Goal: Information Seeking & Learning: Learn about a topic

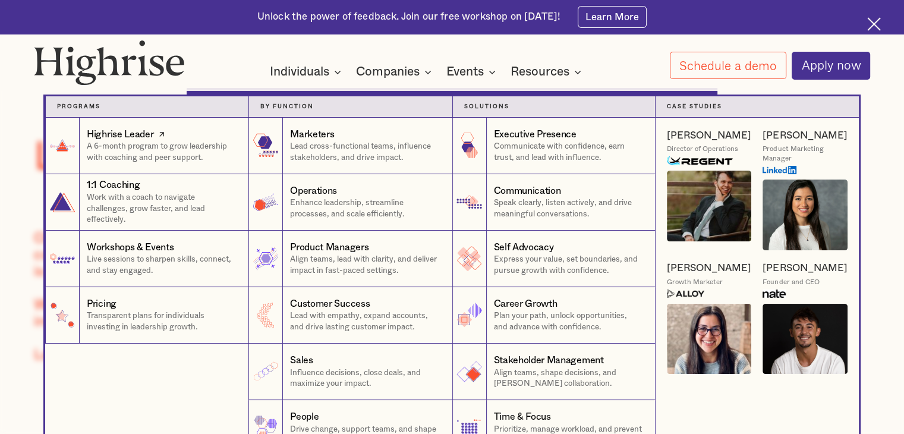
click at [145, 142] on p "A 6-month program to grow leadership with coaching and peer support." at bounding box center [162, 152] width 150 height 22
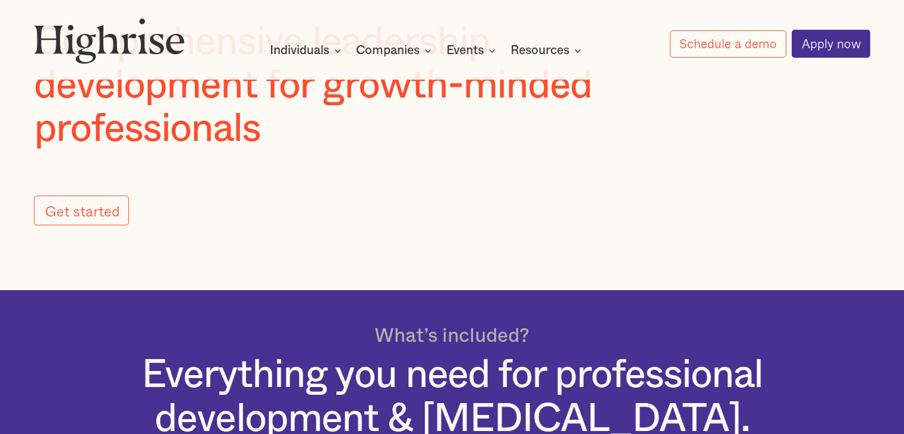
scroll to position [238, 0]
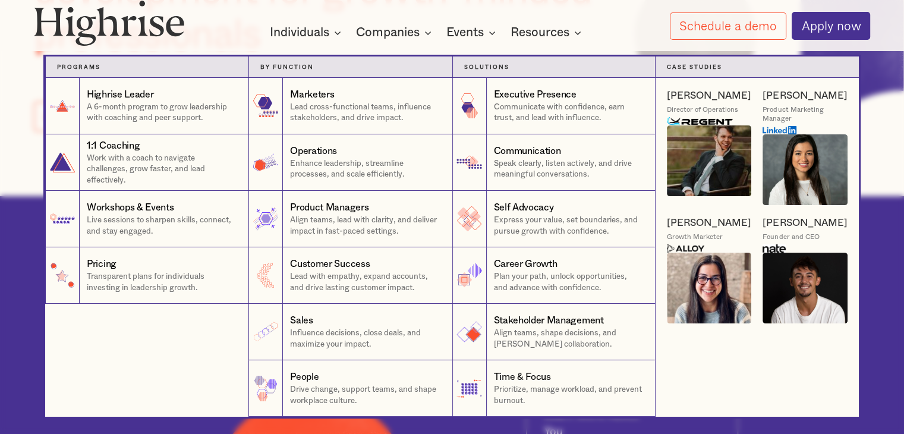
click at [784, 225] on div "[PERSON_NAME]" at bounding box center [805, 222] width 84 height 13
click at [686, 97] on div "[PERSON_NAME]" at bounding box center [709, 95] width 84 height 13
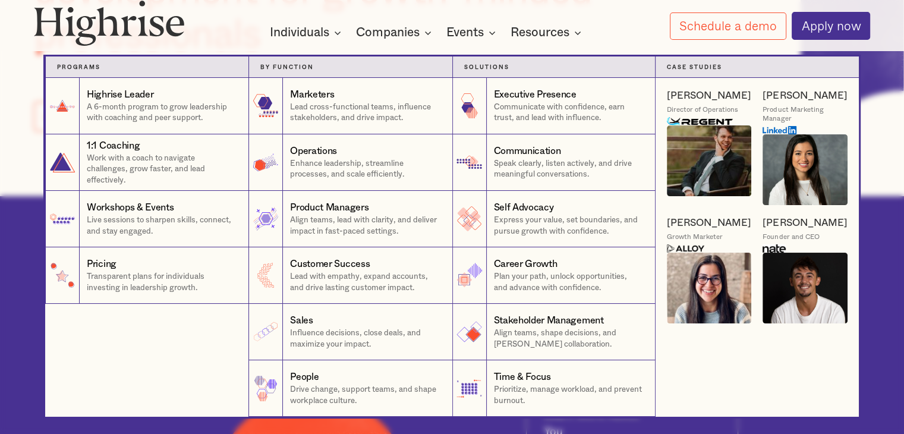
click at [686, 97] on div "[PERSON_NAME]" at bounding box center [709, 95] width 84 height 13
